Goal: Task Accomplishment & Management: Use online tool/utility

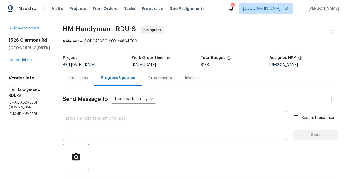
click at [87, 79] on div "Line Items" at bounding box center [78, 78] width 18 height 5
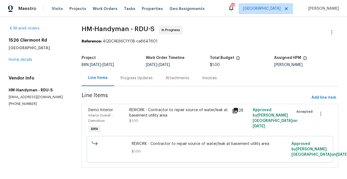
click at [237, 110] on icon at bounding box center [235, 110] width 5 height 5
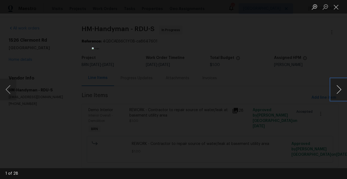
click at [338, 89] on button "Next image" at bounding box center [339, 90] width 16 height 22
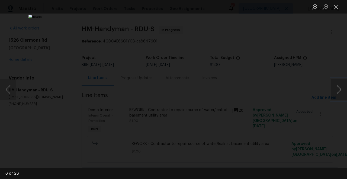
click at [338, 89] on button "Next image" at bounding box center [339, 90] width 16 height 22
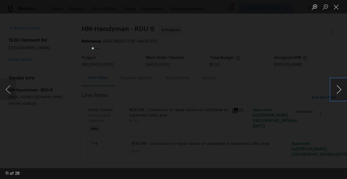
click at [338, 89] on button "Next image" at bounding box center [339, 90] width 16 height 22
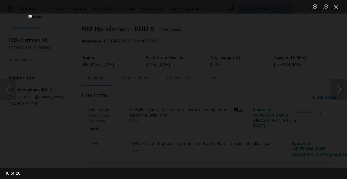
click at [338, 89] on button "Next image" at bounding box center [339, 90] width 16 height 22
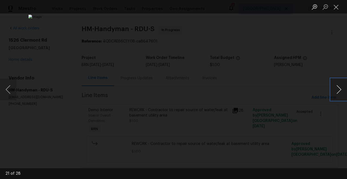
click at [338, 89] on button "Next image" at bounding box center [339, 90] width 16 height 22
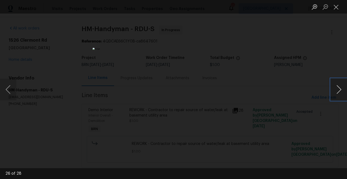
click at [338, 89] on button "Next image" at bounding box center [339, 90] width 16 height 22
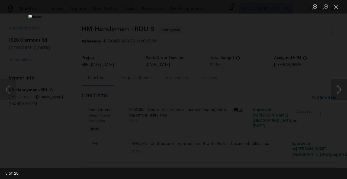
click at [338, 89] on button "Next image" at bounding box center [339, 90] width 16 height 22
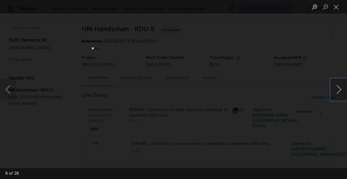
click at [338, 89] on button "Next image" at bounding box center [339, 90] width 16 height 22
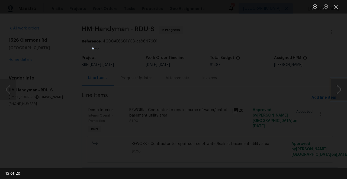
click at [338, 89] on button "Next image" at bounding box center [339, 90] width 16 height 22
click at [336, 7] on button "Close lightbox" at bounding box center [336, 6] width 11 height 9
